Goal: Check status

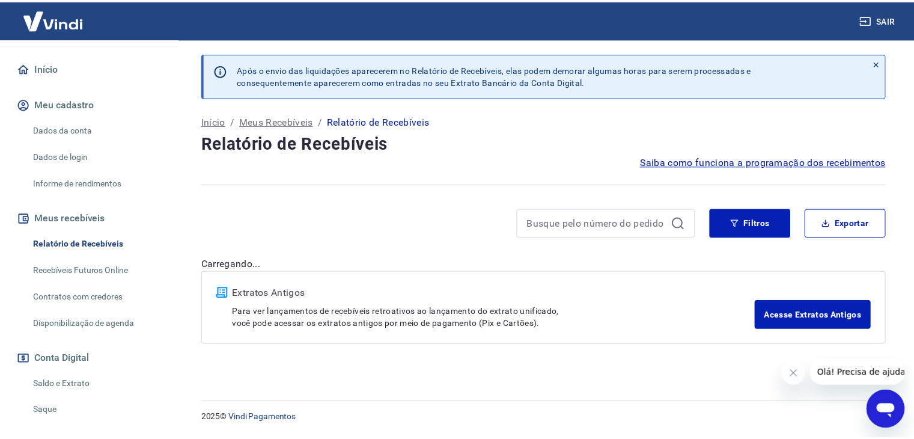
scroll to position [188, 0]
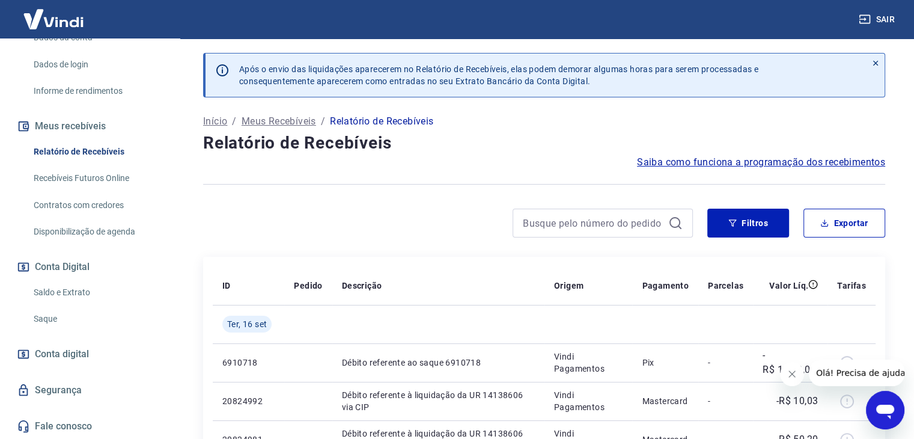
click at [62, 294] on link "Saldo e Extrato" at bounding box center [97, 292] width 136 height 25
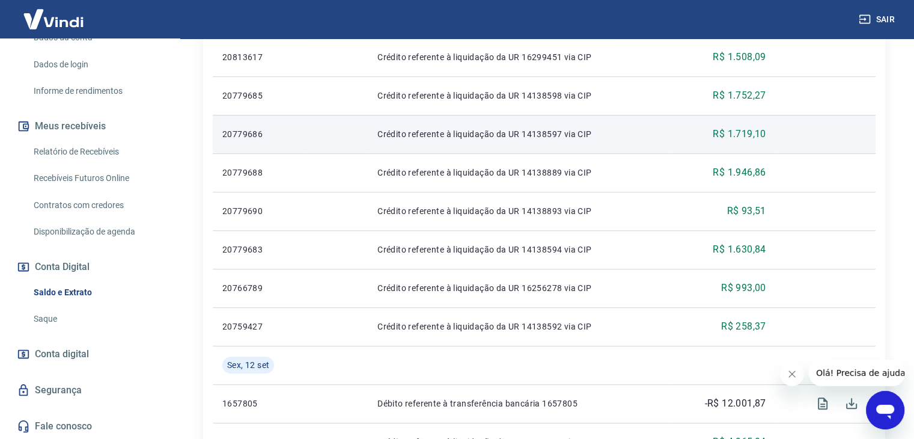
scroll to position [901, 0]
